Goal: Task Accomplishment & Management: Use online tool/utility

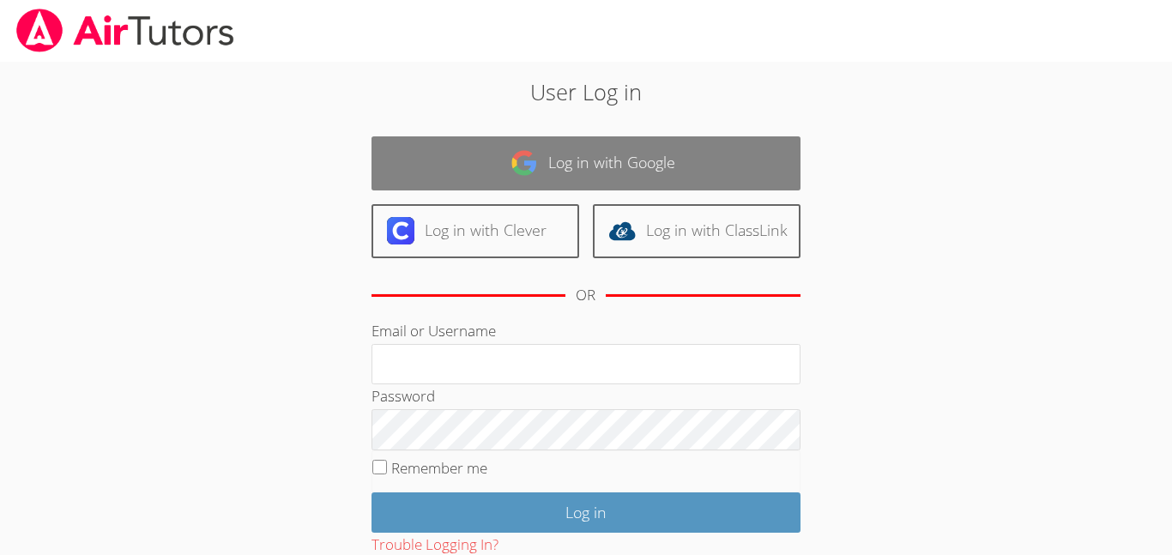
click at [536, 145] on link "Log in with Google" at bounding box center [585, 163] width 429 height 54
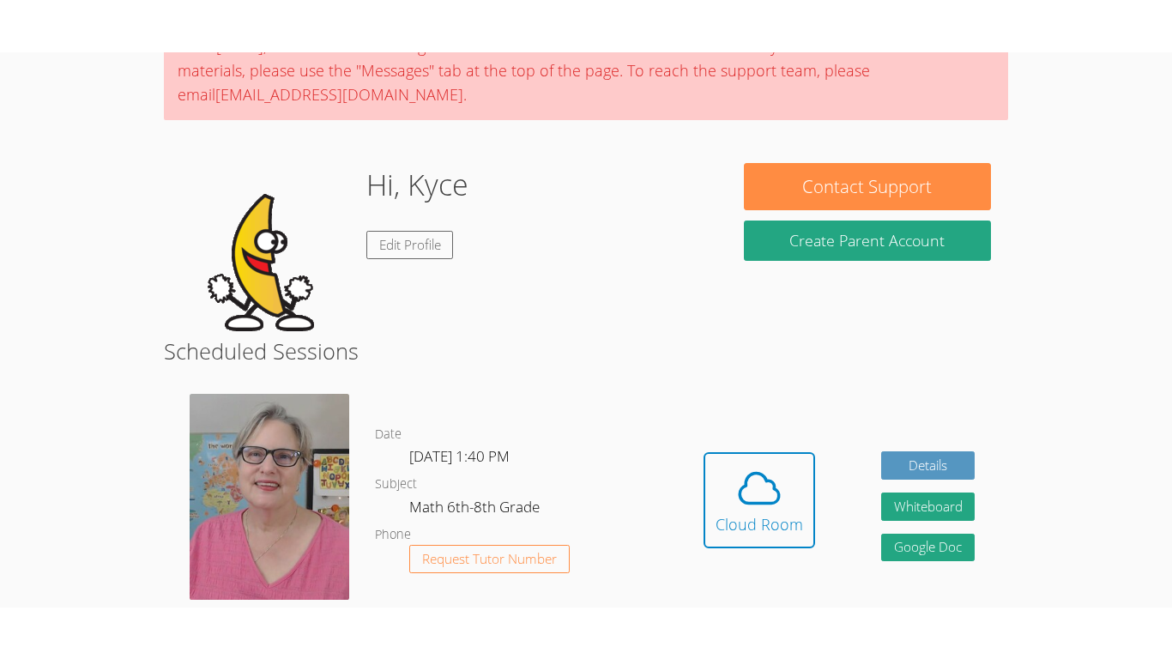
scroll to position [168, 0]
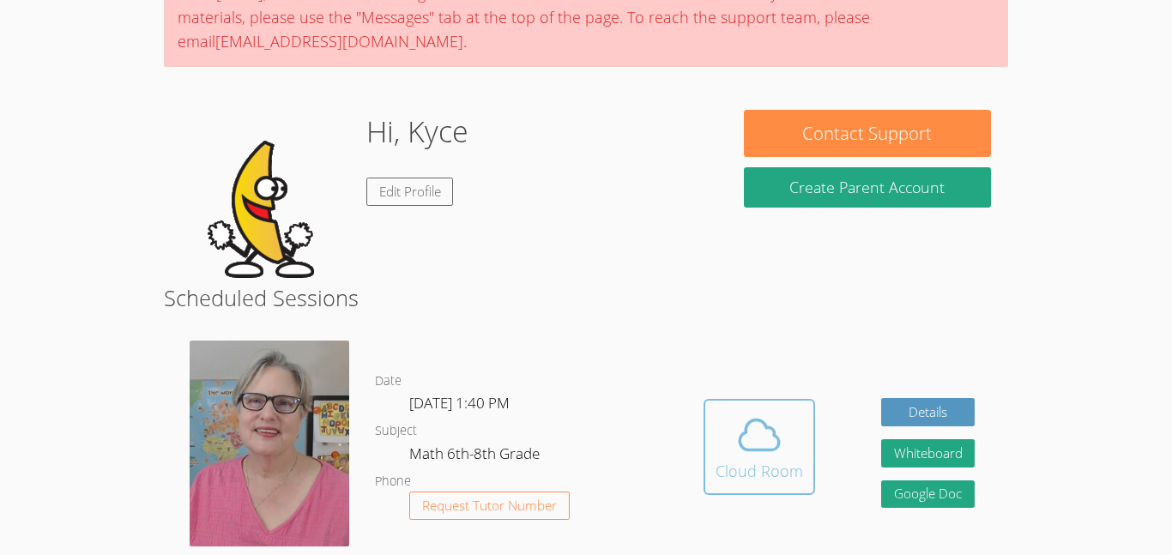
click at [715, 409] on button "Cloud Room" at bounding box center [759, 447] width 112 height 96
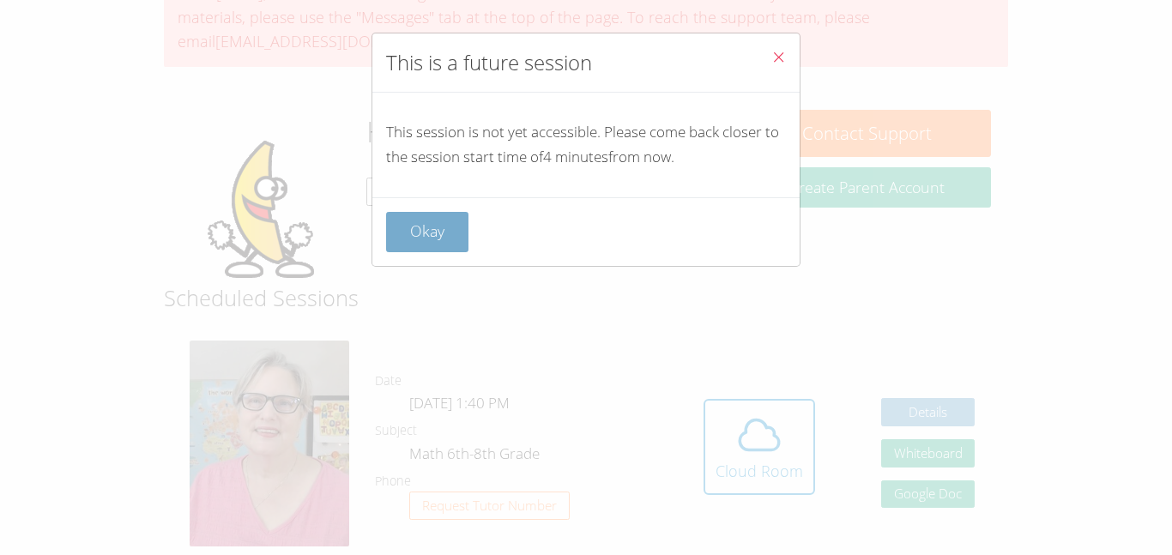
click at [428, 236] on button "Okay" at bounding box center [427, 232] width 82 height 40
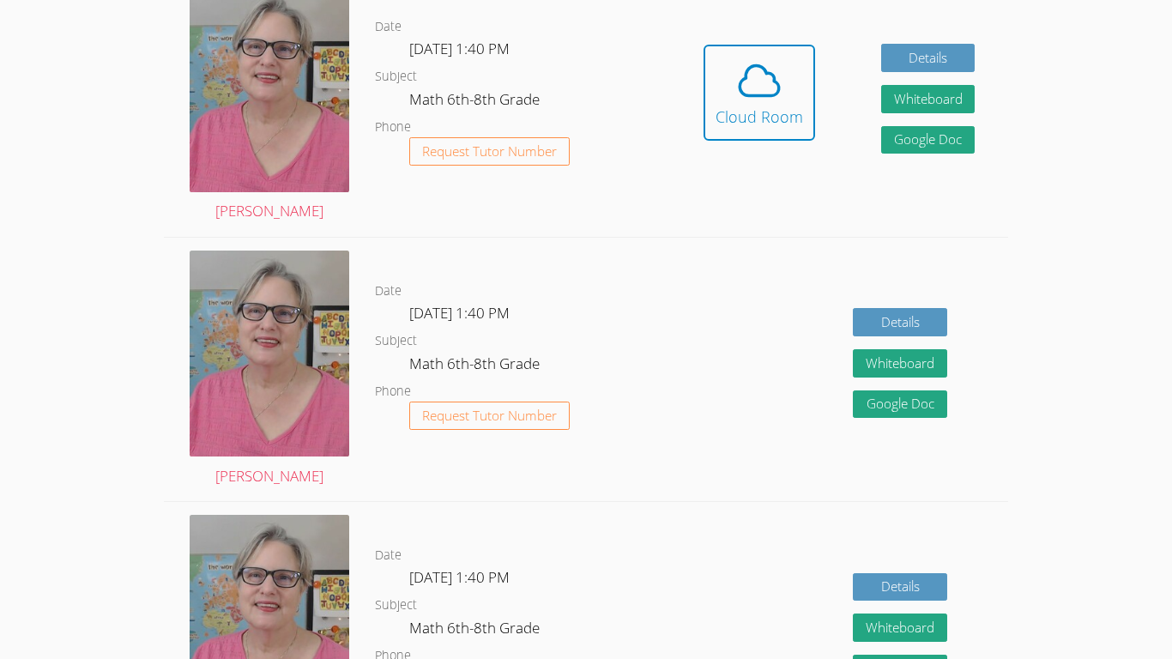
scroll to position [466, 0]
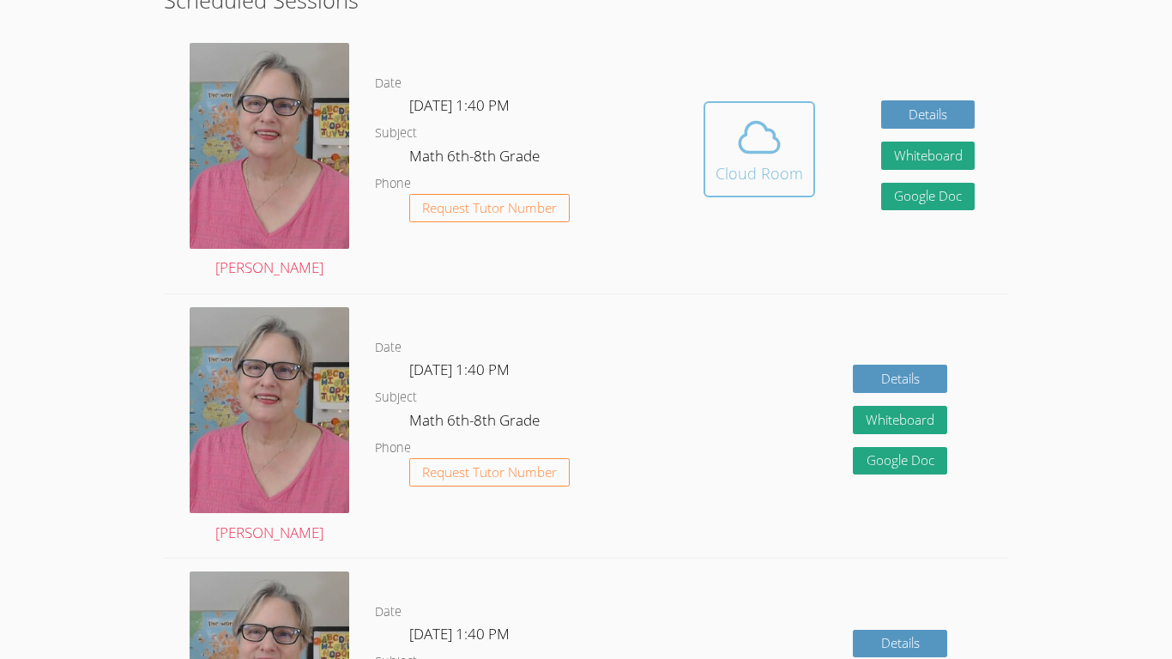
click at [742, 185] on button "Cloud Room" at bounding box center [759, 149] width 112 height 96
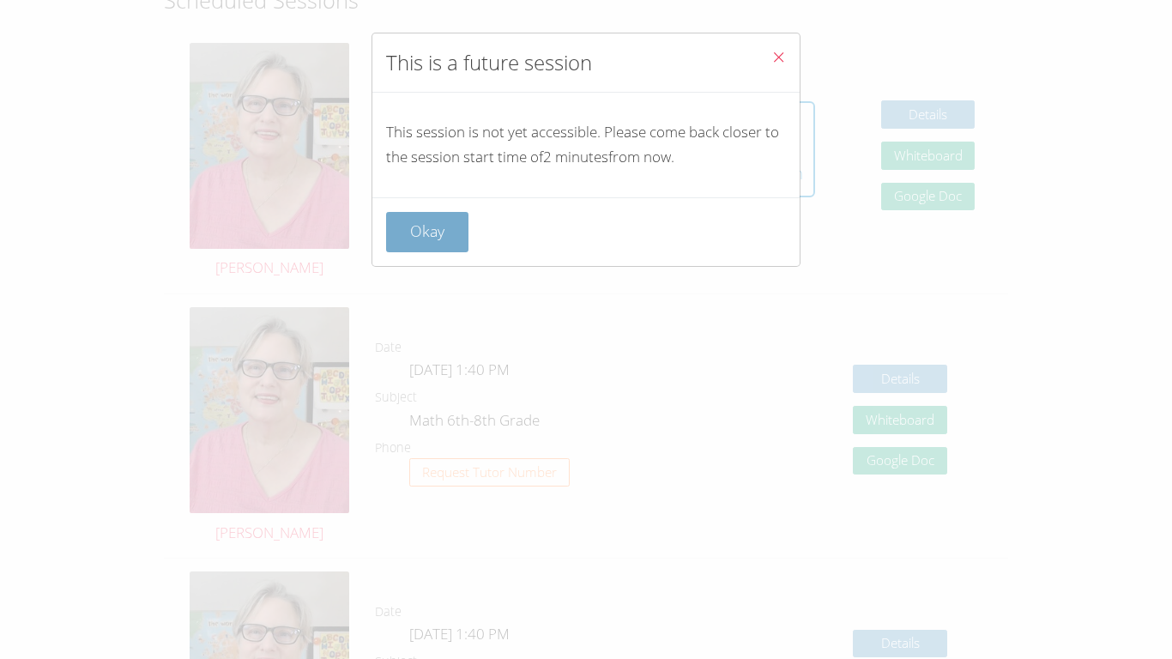
click at [410, 232] on button "Okay" at bounding box center [427, 232] width 82 height 40
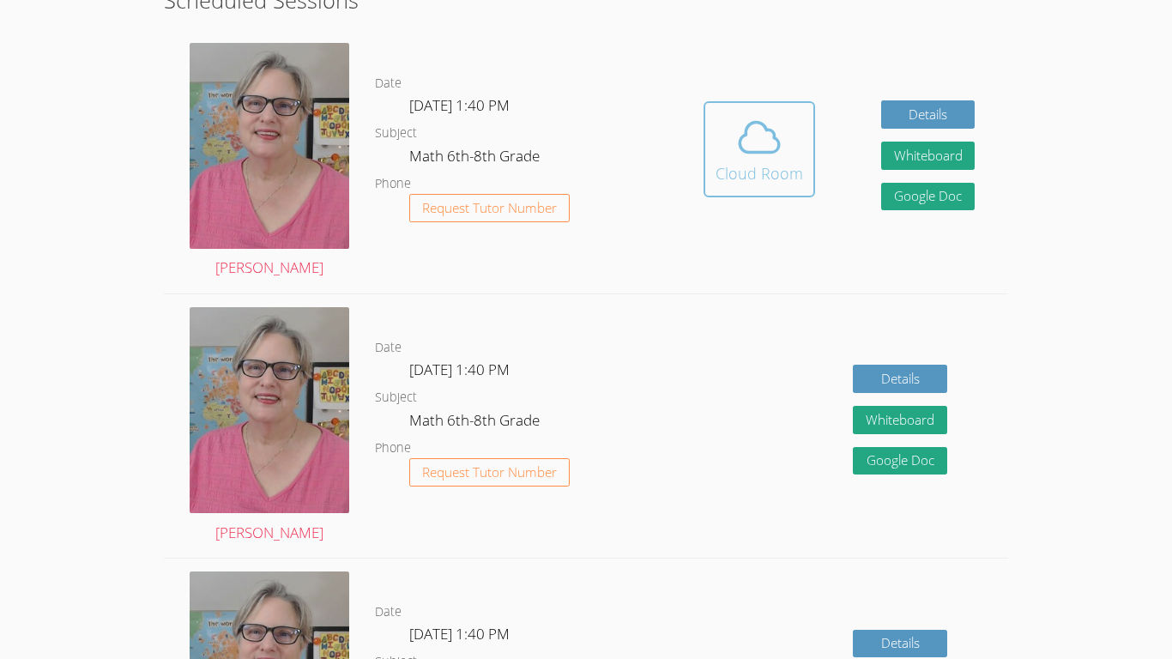
click at [737, 144] on icon at bounding box center [759, 137] width 48 height 48
click at [739, 149] on icon at bounding box center [758, 137] width 39 height 30
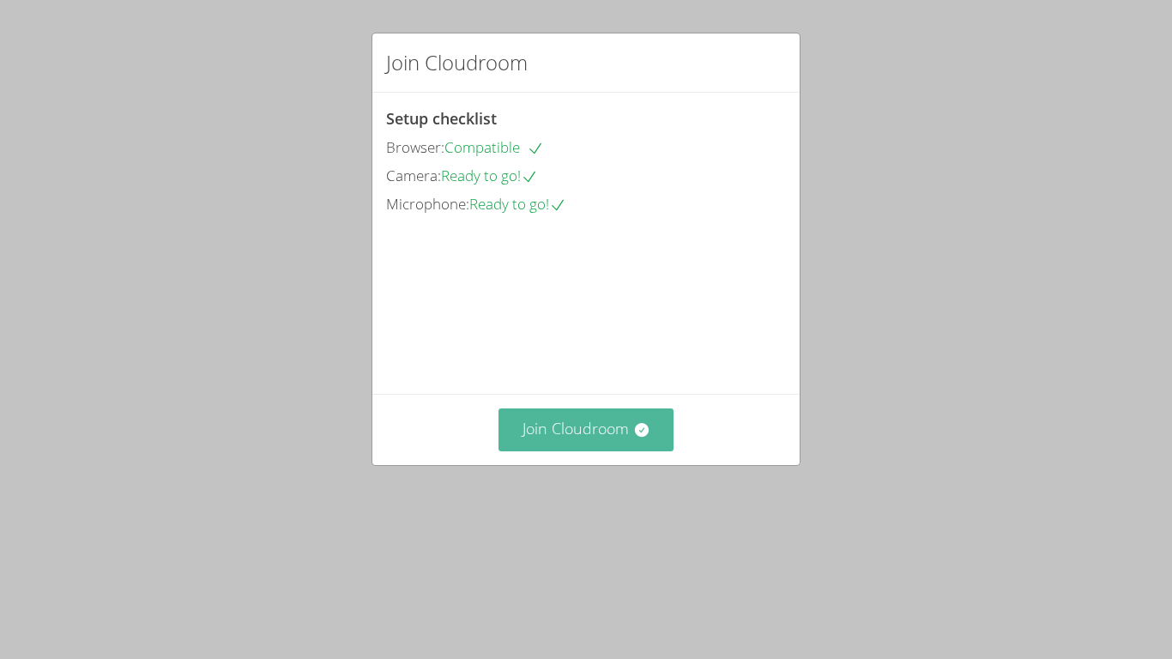
click at [624, 450] on button "Join Cloudroom" at bounding box center [586, 429] width 176 height 42
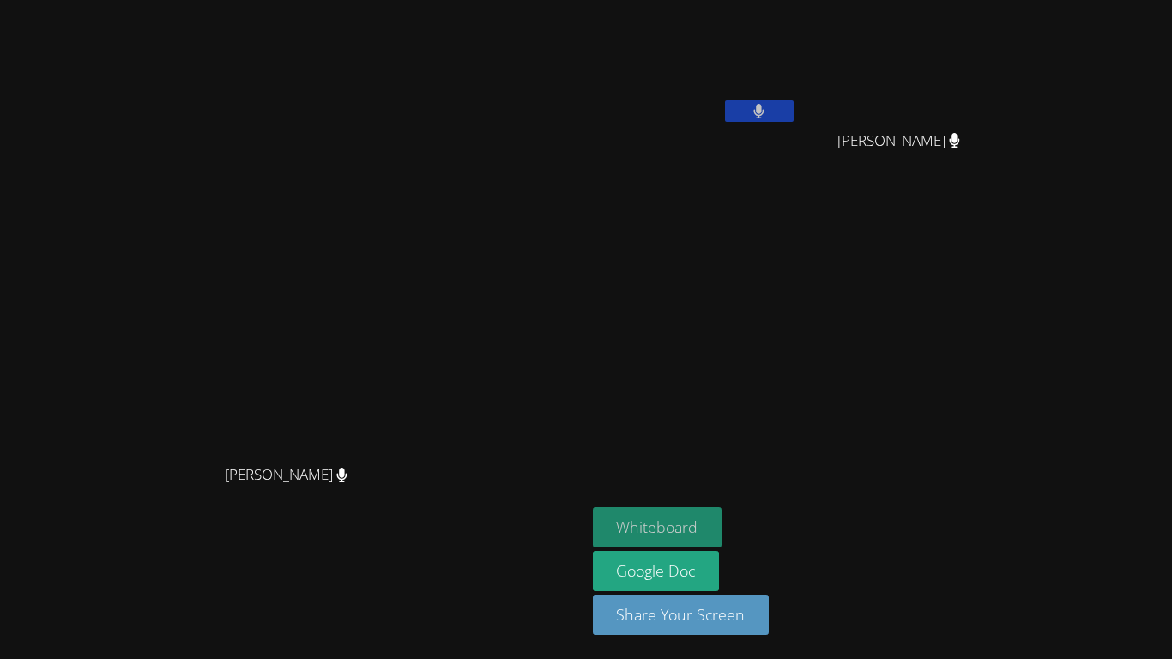
click at [722, 526] on button "Whiteboard" at bounding box center [658, 527] width 130 height 40
click at [722, 517] on button "Whiteboard" at bounding box center [658, 527] width 130 height 40
